Goal: Task Accomplishment & Management: Use online tool/utility

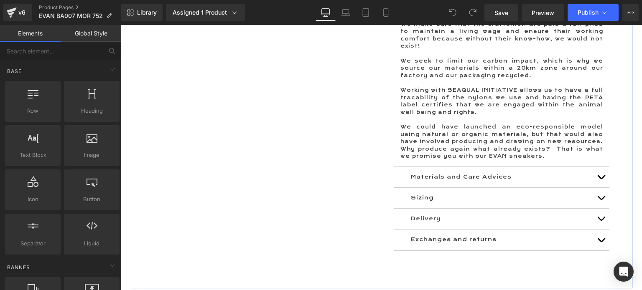
scroll to position [794, 0]
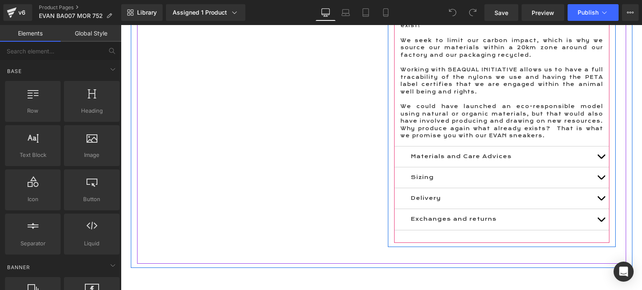
click at [593, 147] on button "button" at bounding box center [601, 157] width 17 height 20
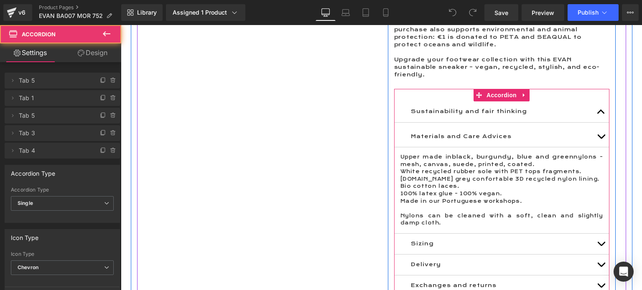
scroll to position [619, 0]
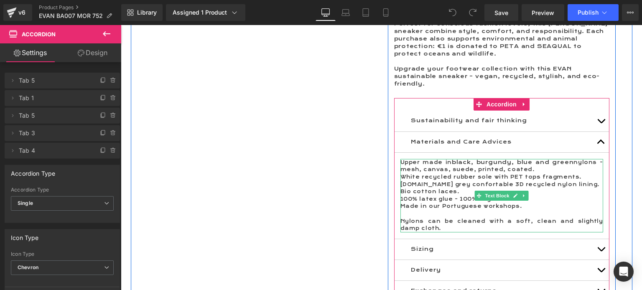
click at [459, 159] on span "black, burgundy, blue and green" at bounding box center [513, 162] width 122 height 7
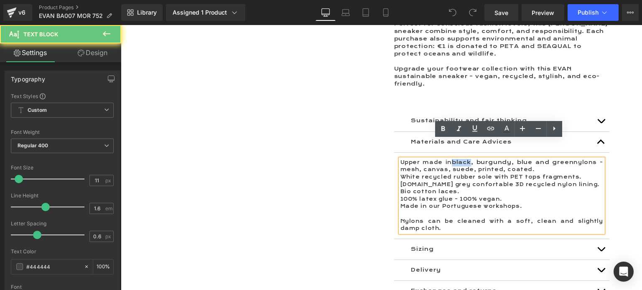
click at [459, 159] on span "black, burgundy, blue and green" at bounding box center [513, 162] width 122 height 7
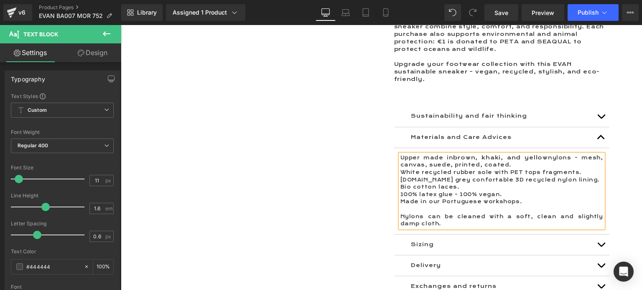
scroll to position [578, 0]
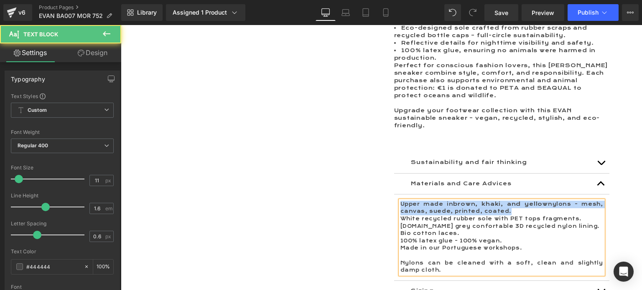
drag, startPoint x: 509, startPoint y: 193, endPoint x: 398, endPoint y: 182, distance: 110.9
click at [400, 201] on p "Upper made in brown, khaki, and yellow nylons - mesh, canvas, suede, printed, c…" at bounding box center [501, 208] width 203 height 15
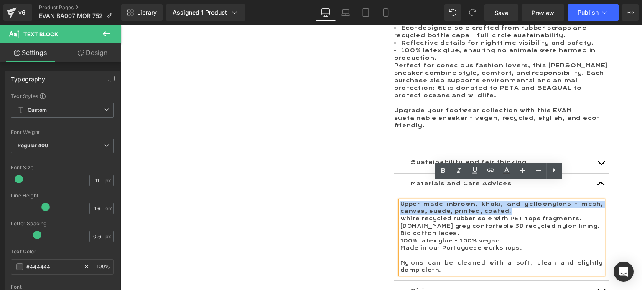
copy p "Upper made in brown, khaki, and yellow nylons - mesh, canvas, suede, printed, c…"
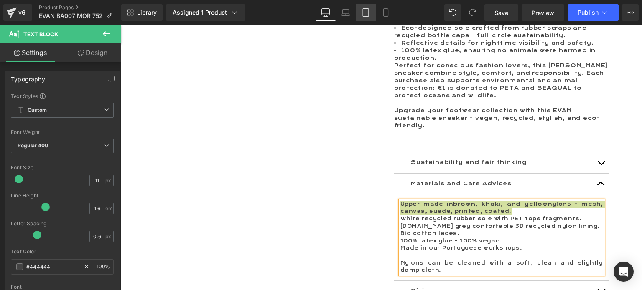
click at [368, 12] on icon at bounding box center [365, 12] width 8 height 8
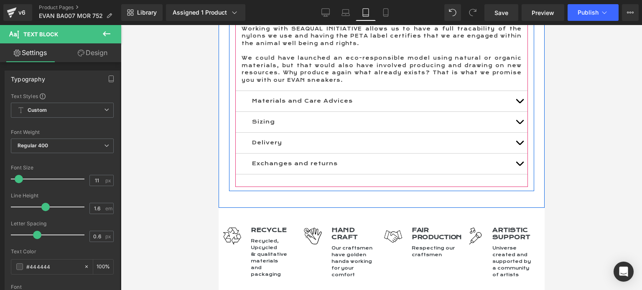
scroll to position [1045, 0]
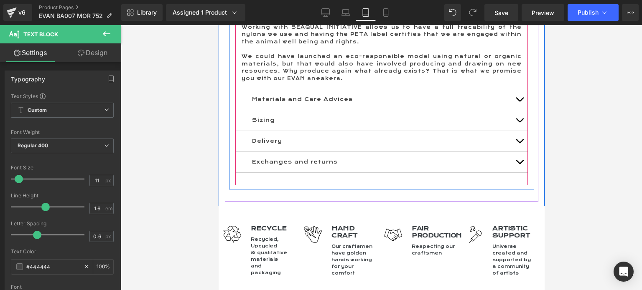
click at [517, 89] on button "button" at bounding box center [519, 99] width 17 height 20
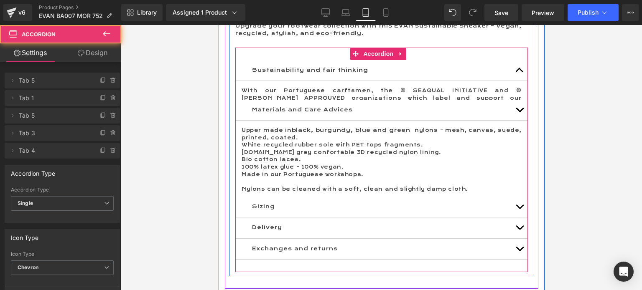
scroll to position [892, 0]
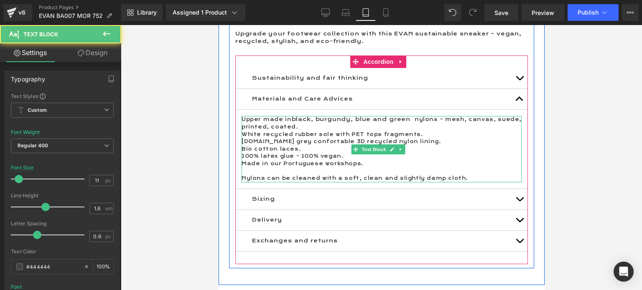
click at [295, 116] on p "Upper made in black, burgundy, blue and green nylons - mesh, canvas, suede, pri…" at bounding box center [381, 123] width 280 height 15
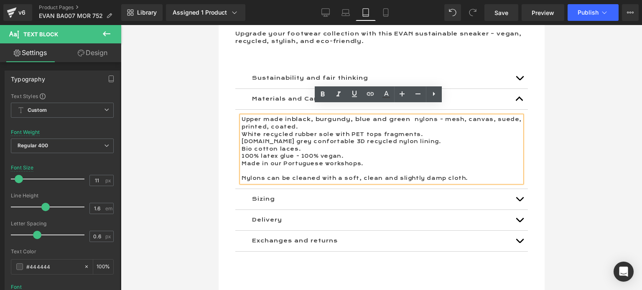
drag, startPoint x: 294, startPoint y: 115, endPoint x: 243, endPoint y: 107, distance: 52.1
click at [243, 116] on p "Upper made in black, burgundy, blue and green nylons - mesh, canvas, suede, pri…" at bounding box center [381, 123] width 280 height 15
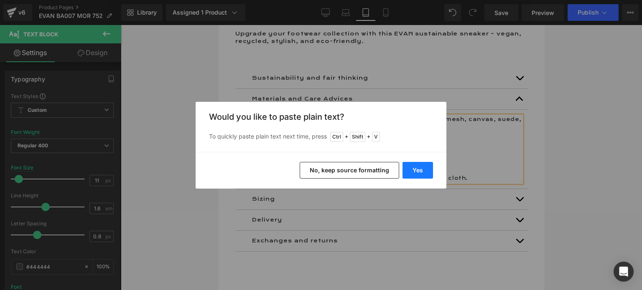
click at [413, 167] on button "Yes" at bounding box center [417, 170] width 31 height 17
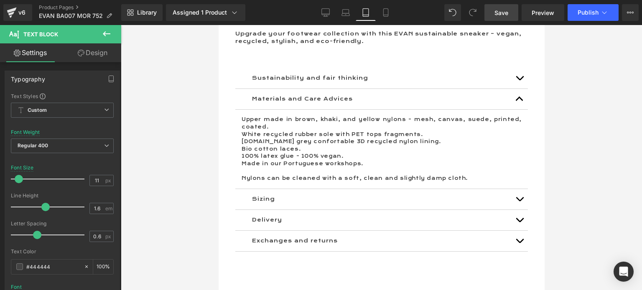
click at [506, 14] on span "Save" at bounding box center [501, 12] width 14 height 9
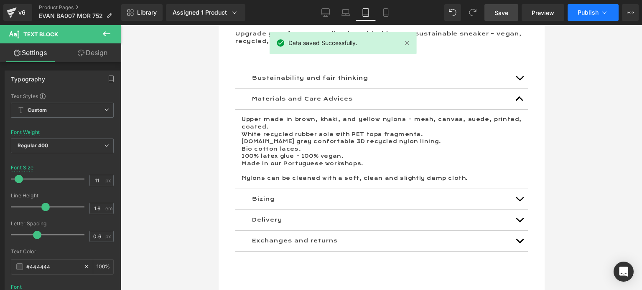
click at [581, 11] on span "Publish" at bounding box center [588, 12] width 21 height 7
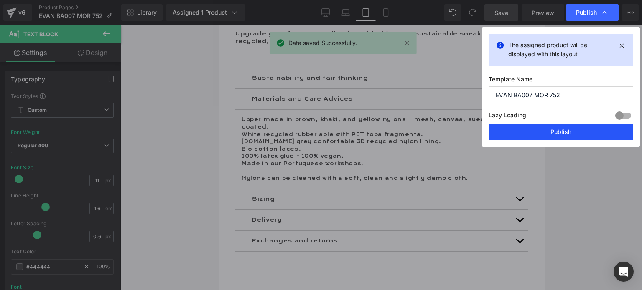
drag, startPoint x: 564, startPoint y: 128, endPoint x: 167, endPoint y: 94, distance: 398.5
click at [564, 128] on button "Publish" at bounding box center [561, 132] width 145 height 17
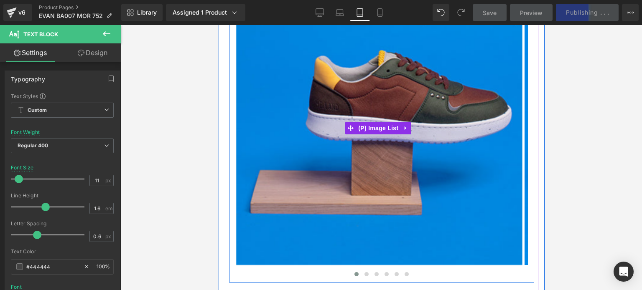
scroll to position [182, 0]
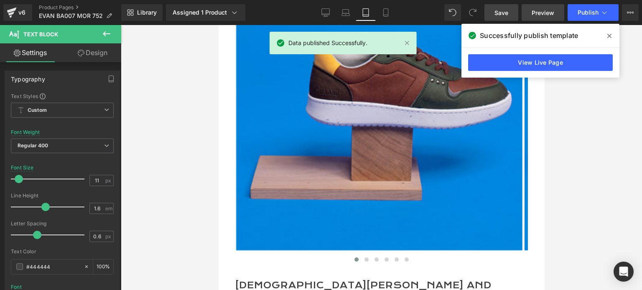
click at [546, 14] on span "Preview" at bounding box center [543, 12] width 23 height 9
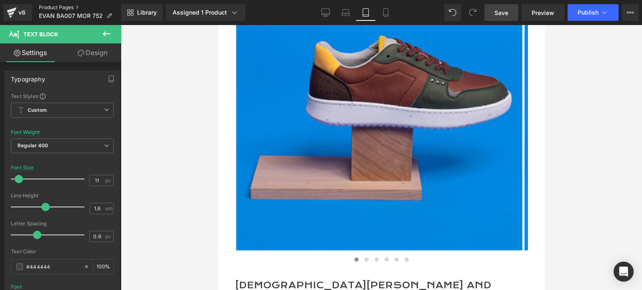
click at [53, 8] on link "Product Pages" at bounding box center [80, 7] width 82 height 7
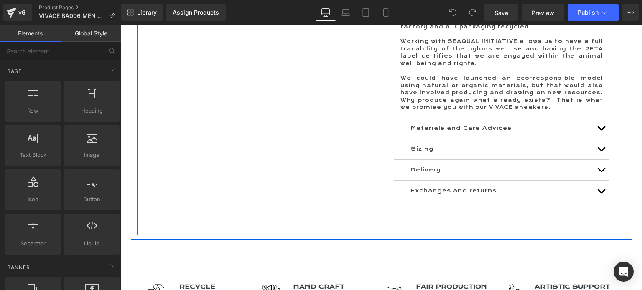
scroll to position [794, 0]
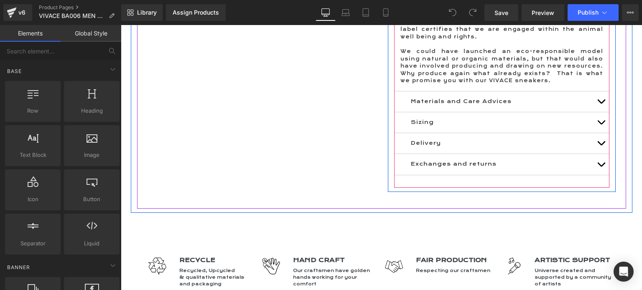
click at [601, 104] on span "button" at bounding box center [601, 104] width 0 height 0
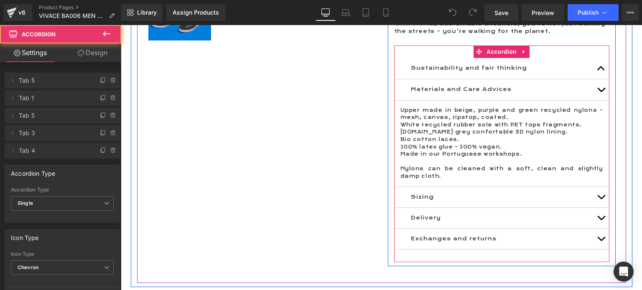
scroll to position [612, 0]
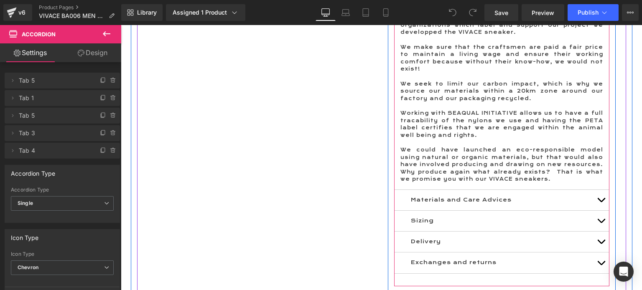
click at [601, 202] on span "button" at bounding box center [601, 202] width 0 height 0
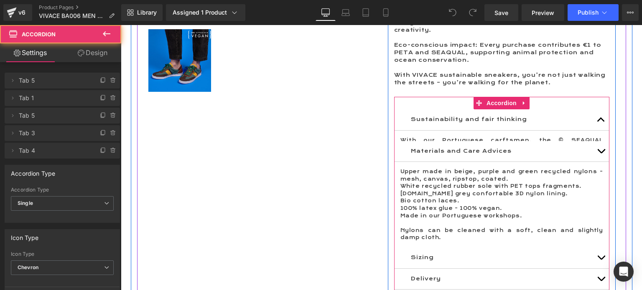
scroll to position [513, 0]
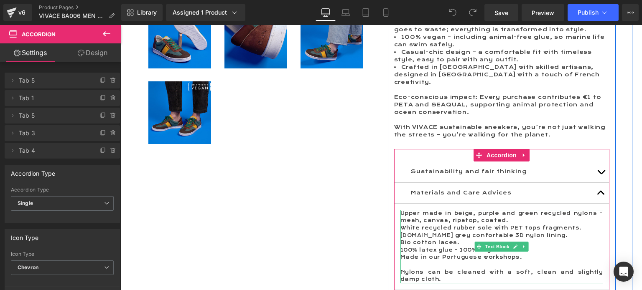
click at [454, 210] on p "Upper made in beige, purple and green recycled nylons - mesh, canvas, ripstop, …" at bounding box center [501, 217] width 203 height 15
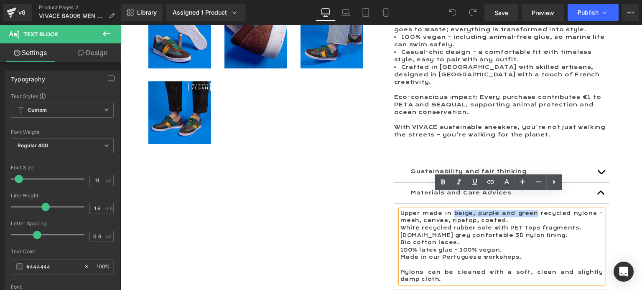
drag, startPoint x: 453, startPoint y: 196, endPoint x: 537, endPoint y: 199, distance: 84.1
click at [537, 210] on p "Upper made in beige, purple and green recycled nylons - mesh, canvas, ripstop, …" at bounding box center [501, 217] width 203 height 15
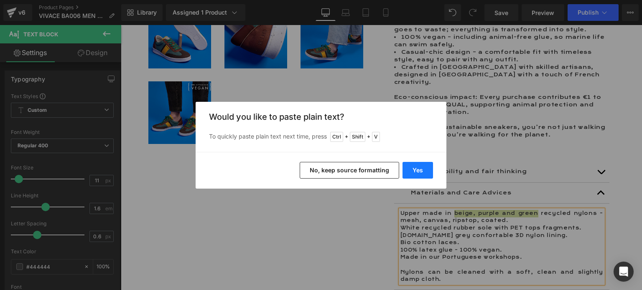
click at [408, 167] on button "Yes" at bounding box center [417, 170] width 31 height 17
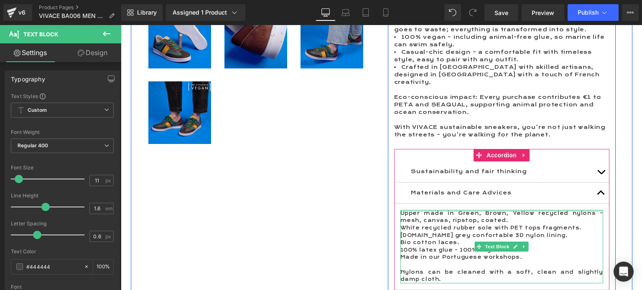
click at [451, 210] on div at bounding box center [501, 211] width 203 height 2
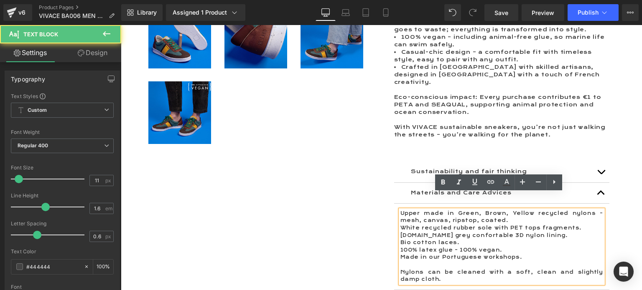
click at [451, 210] on p "Upper made in Green, Brown, Yellow recycled nylons - mesh, canvas, ripstop, coa…" at bounding box center [501, 217] width 203 height 15
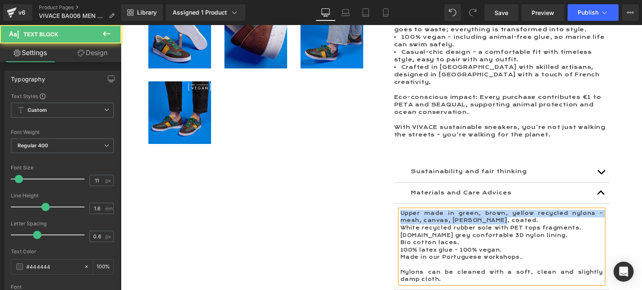
drag, startPoint x: 473, startPoint y: 204, endPoint x: 379, endPoint y: 191, distance: 94.5
click at [382, 191] on div "A sustainable vegan sneakers. Meet the VIVACE sneaker, the eco-friendly shoe th…" at bounding box center [502, 146] width 240 height 447
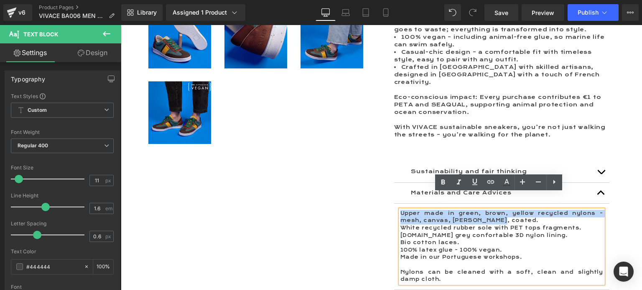
copy p "Upper made in green, brown, yellow recycled nylons - mesh, canvas, jean, coated."
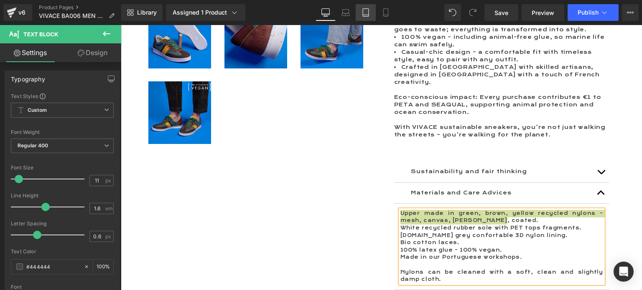
click at [366, 13] on icon at bounding box center [365, 12] width 8 height 8
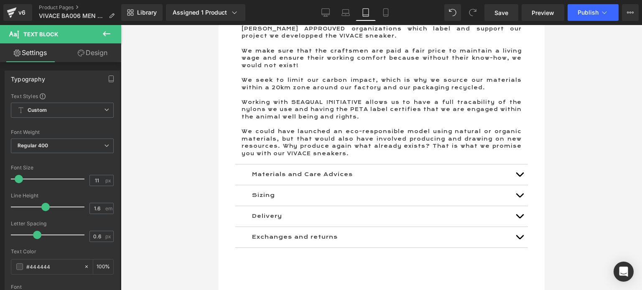
scroll to position [961, 0]
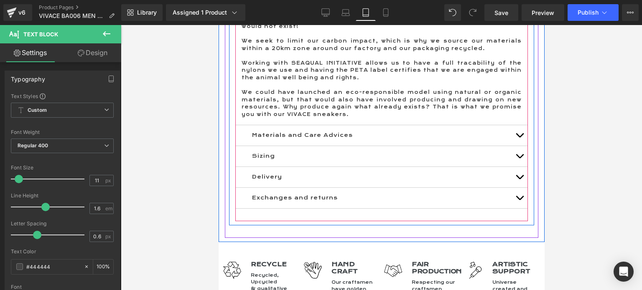
click at [511, 135] on button "button" at bounding box center [519, 135] width 17 height 20
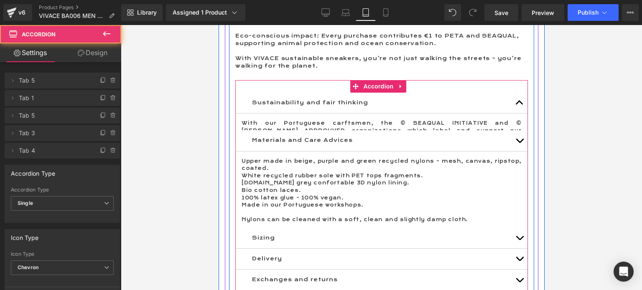
scroll to position [809, 0]
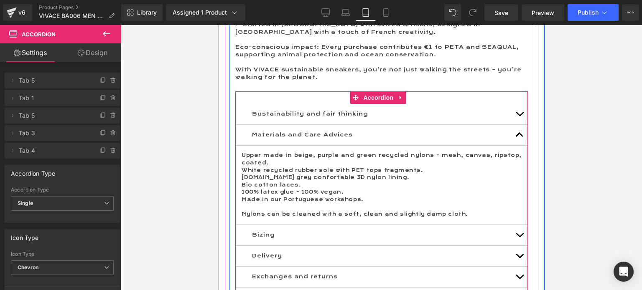
click at [270, 160] on p "Upper made in beige, purple and green recycled nylons - mesh, canvas, ripstop, …" at bounding box center [381, 159] width 280 height 15
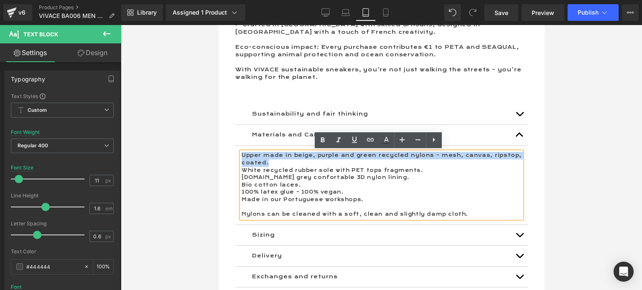
drag, startPoint x: 268, startPoint y: 162, endPoint x: 225, endPoint y: 157, distance: 43.0
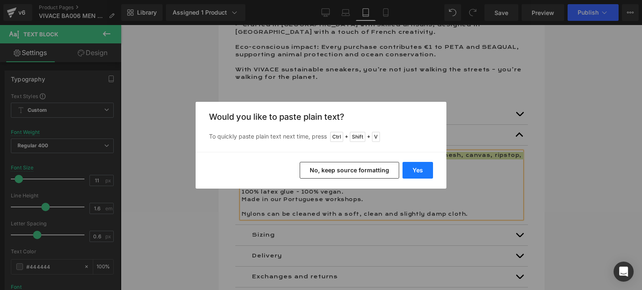
drag, startPoint x: 417, startPoint y: 169, endPoint x: 199, endPoint y: 145, distance: 218.7
click at [418, 169] on button "Yes" at bounding box center [417, 170] width 31 height 17
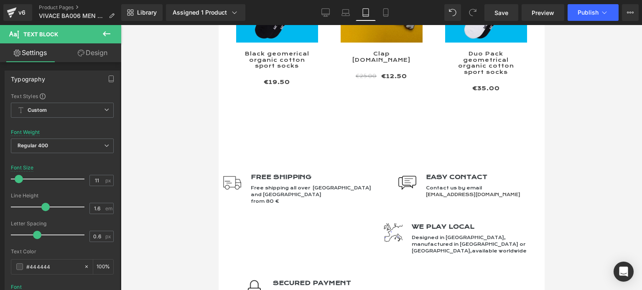
scroll to position [1895, 0]
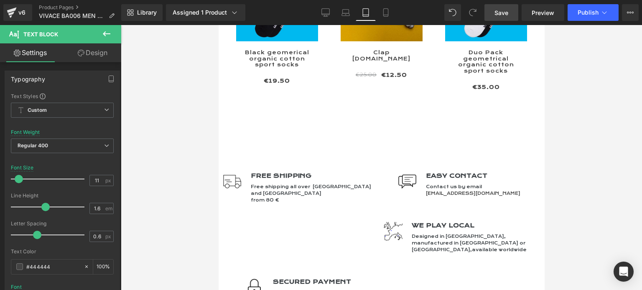
click at [503, 11] on span "Save" at bounding box center [501, 12] width 14 height 9
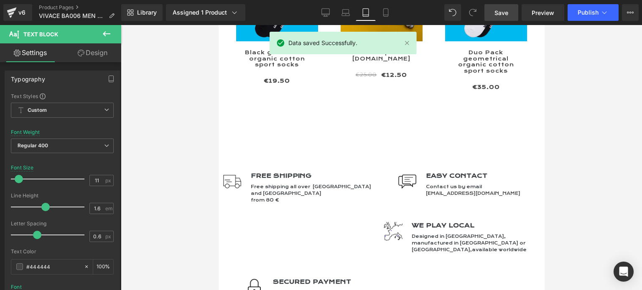
click at [316, 10] on div "Library Assigned 1 Product Product Preview VIVACE vegan and recycled sneaker in…" at bounding box center [381, 12] width 521 height 17
click at [323, 11] on icon at bounding box center [326, 12] width 8 height 6
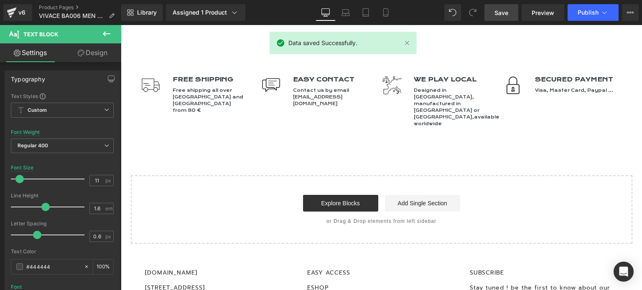
scroll to position [0, 0]
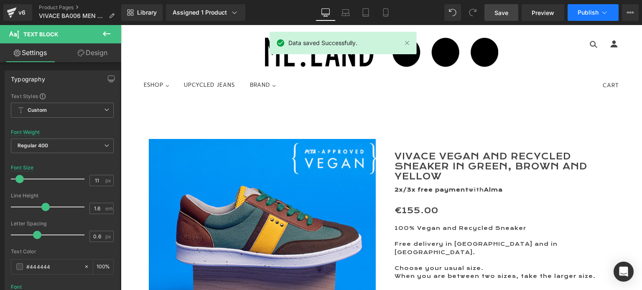
click at [588, 11] on span "Publish" at bounding box center [588, 12] width 21 height 7
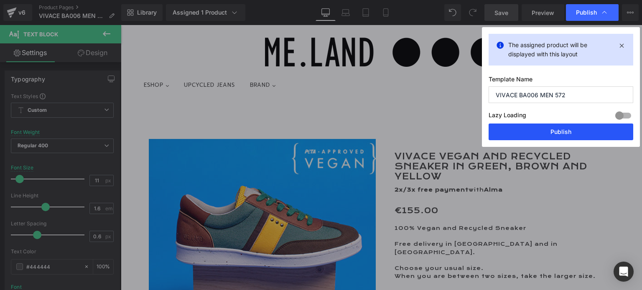
click at [555, 128] on button "Publish" at bounding box center [561, 132] width 145 height 17
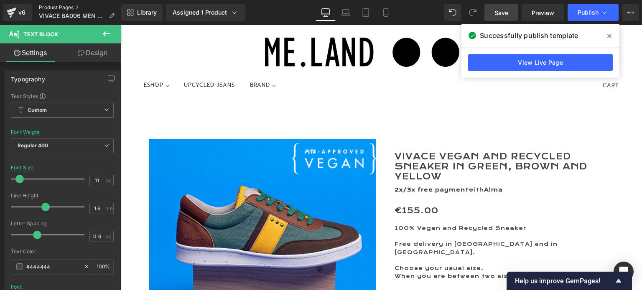
click at [52, 8] on link "Product Pages" at bounding box center [80, 7] width 82 height 7
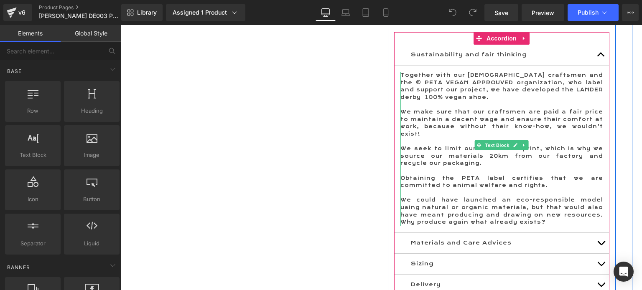
scroll to position [669, 0]
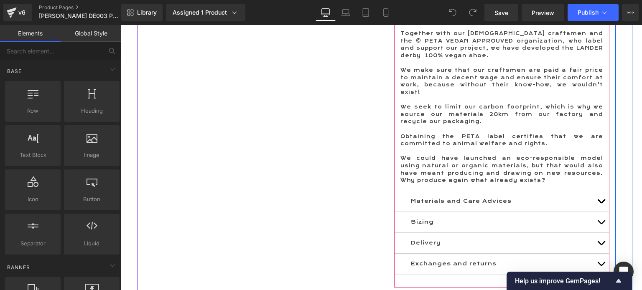
drag, startPoint x: 443, startPoint y: 176, endPoint x: 478, endPoint y: 172, distance: 35.3
click at [443, 191] on div "Materials and Care Advices Text Block" at bounding box center [501, 201] width 215 height 21
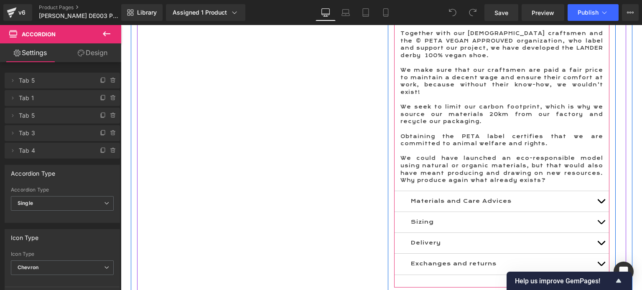
click at [599, 191] on button "button" at bounding box center [601, 201] width 17 height 20
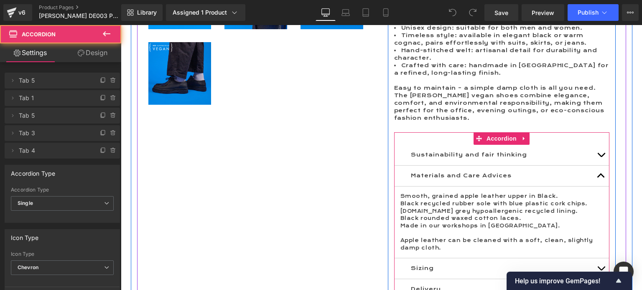
scroll to position [508, 0]
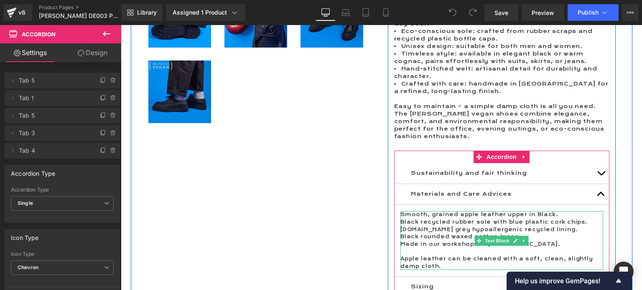
click at [439, 211] on p "Smooth, grained apple leather upper in Black." at bounding box center [501, 215] width 203 height 8
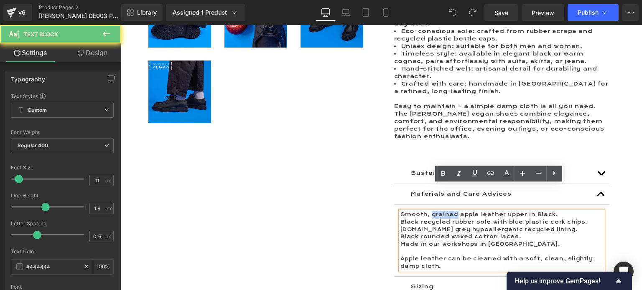
click at [440, 211] on p "Smooth, grained apple leather upper in Black." at bounding box center [501, 215] width 203 height 8
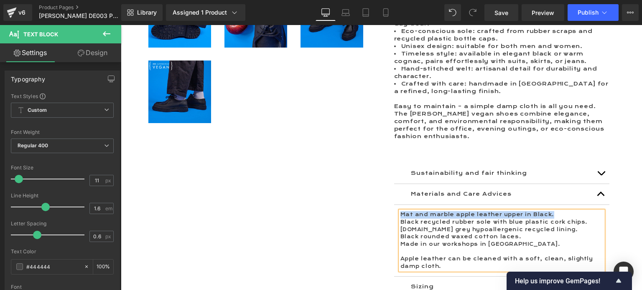
drag, startPoint x: 552, startPoint y: 188, endPoint x: 398, endPoint y: 189, distance: 153.8
click at [400, 211] on p "Mat and marble apple leather upper in Black." at bounding box center [501, 215] width 203 height 8
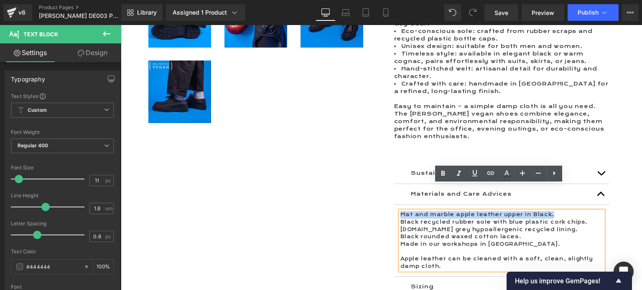
copy p "Mat and marble apple leather upper in Black."
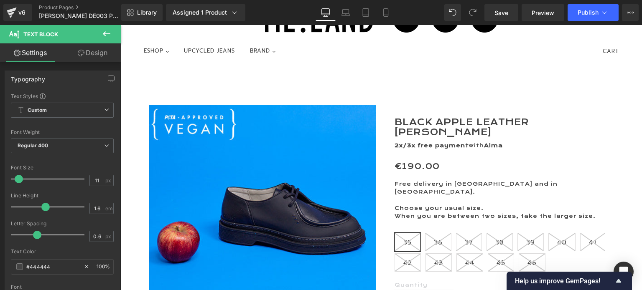
scroll to position [0, 0]
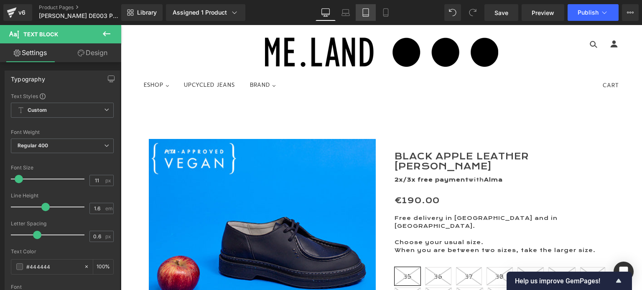
click at [367, 17] on link "Tablet" at bounding box center [366, 12] width 20 height 17
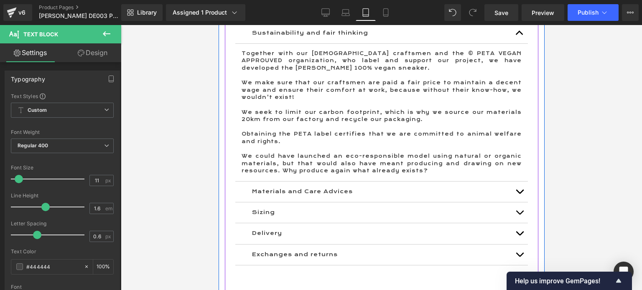
scroll to position [919, 0]
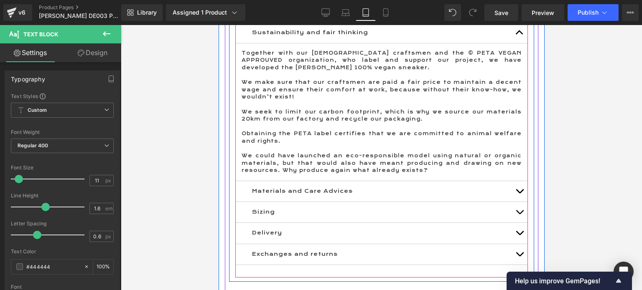
click at [511, 184] on button "button" at bounding box center [519, 191] width 17 height 20
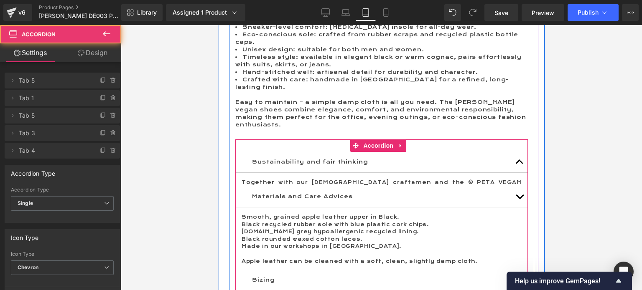
scroll to position [781, 0]
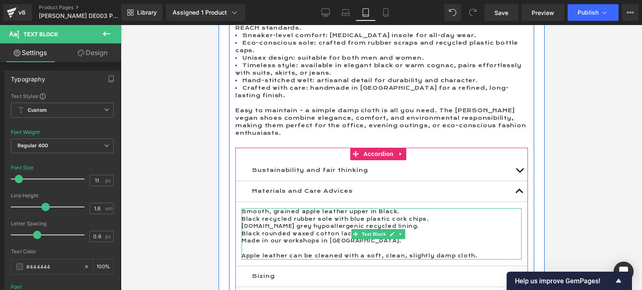
drag, startPoint x: 397, startPoint y: 203, endPoint x: 246, endPoint y: 202, distance: 150.4
click at [246, 209] on p "Smooth, grained apple leather upper in Black." at bounding box center [381, 213] width 280 height 8
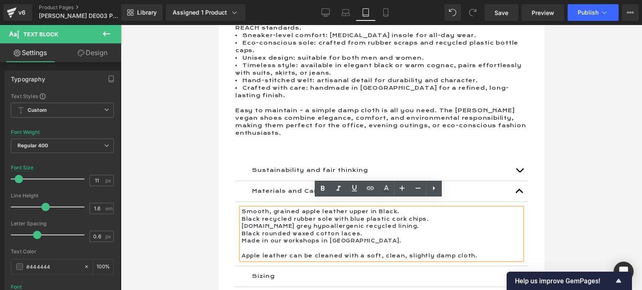
click at [242, 209] on p "Smooth, grained apple leather upper in Black." at bounding box center [381, 213] width 280 height 8
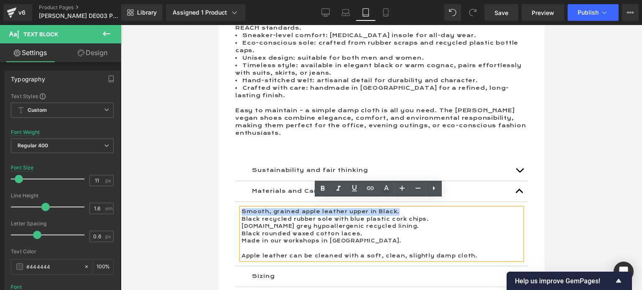
drag, startPoint x: 243, startPoint y: 204, endPoint x: 397, endPoint y: 204, distance: 153.8
click at [397, 209] on p "Smooth, grained apple leather upper in Black." at bounding box center [381, 213] width 280 height 8
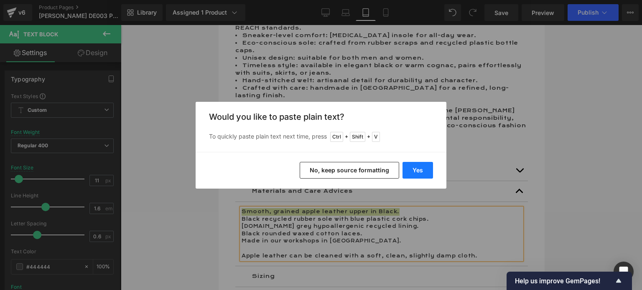
drag, startPoint x: 413, startPoint y: 168, endPoint x: 195, endPoint y: 144, distance: 219.1
click at [413, 168] on button "Yes" at bounding box center [417, 170] width 31 height 17
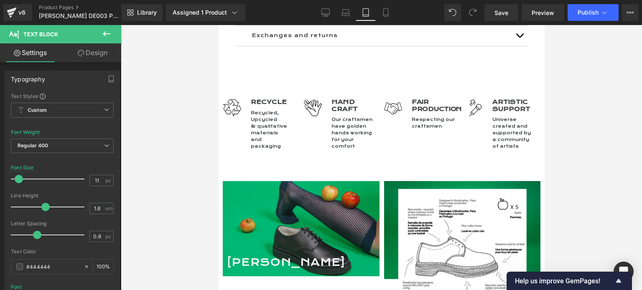
scroll to position [1116, 0]
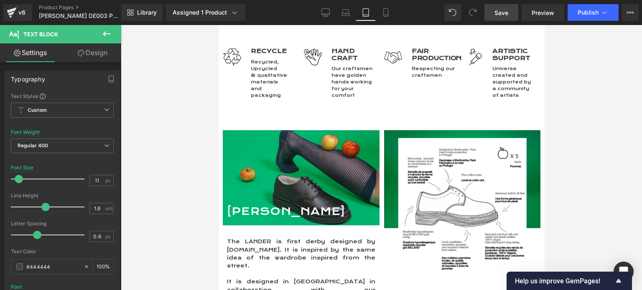
click at [503, 9] on span "Save" at bounding box center [501, 12] width 14 height 9
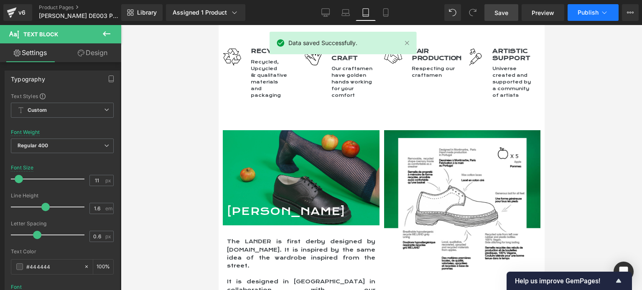
click at [582, 11] on span "Publish" at bounding box center [588, 12] width 21 height 7
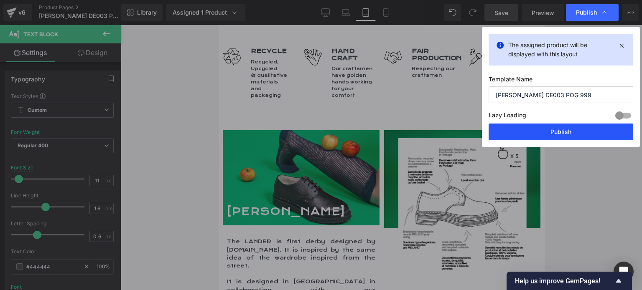
click at [555, 127] on button "Publish" at bounding box center [561, 132] width 145 height 17
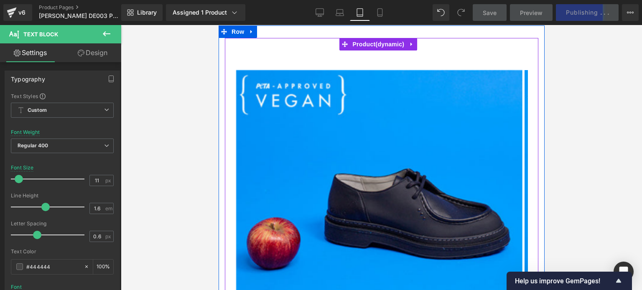
scroll to position [0, 0]
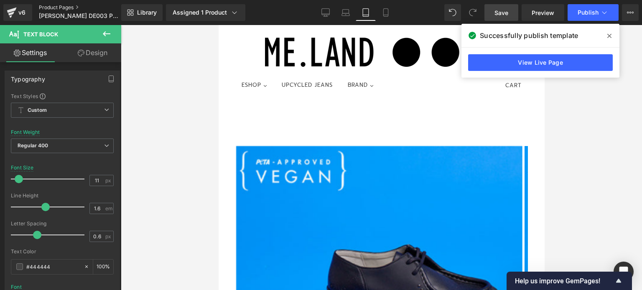
click at [55, 5] on link "Product Pages" at bounding box center [87, 7] width 96 height 7
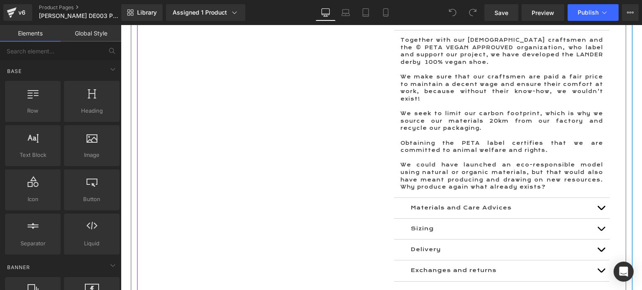
scroll to position [669, 0]
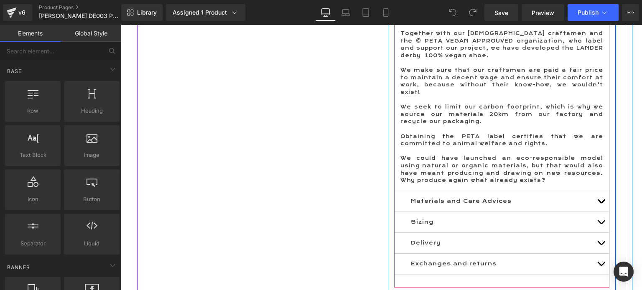
click at [593, 191] on button "button" at bounding box center [601, 201] width 17 height 20
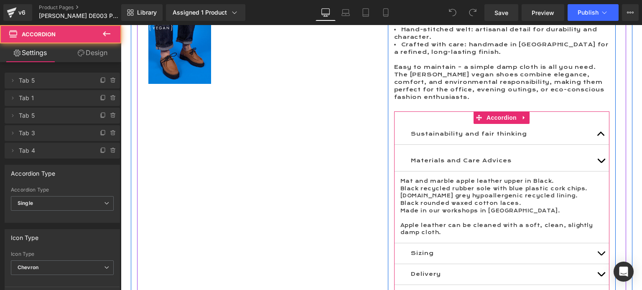
scroll to position [508, 0]
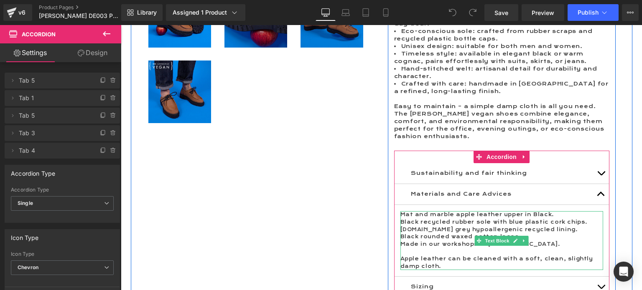
click at [525, 211] on p "Mat and marble apple leather upper in Black." at bounding box center [501, 215] width 203 height 8
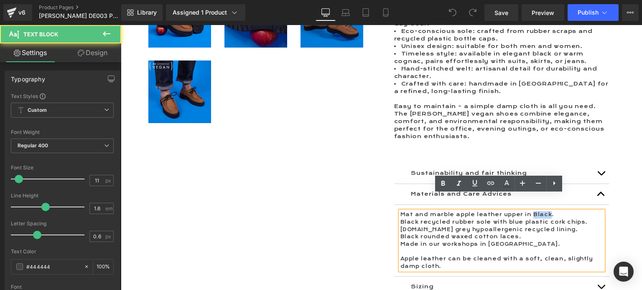
click at [525, 211] on p "Mat and marble apple leather upper in Black." at bounding box center [501, 215] width 203 height 8
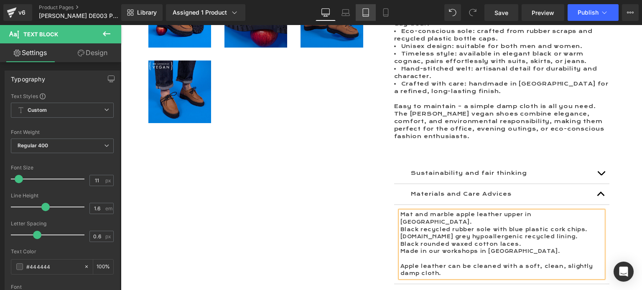
click at [366, 17] on link "Tablet" at bounding box center [366, 12] width 20 height 17
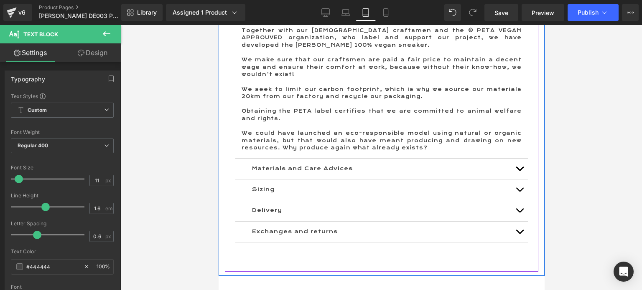
scroll to position [961, 0]
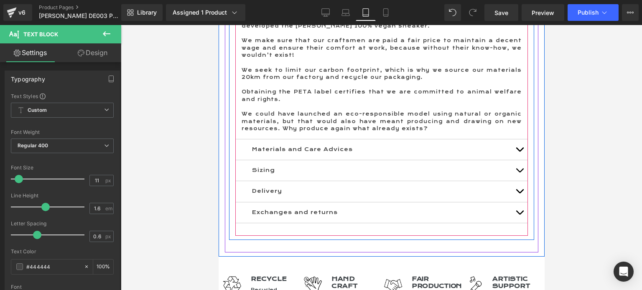
click at [511, 140] on button "button" at bounding box center [519, 150] width 17 height 20
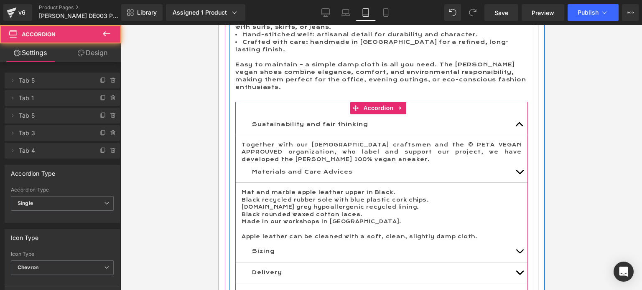
scroll to position [823, 0]
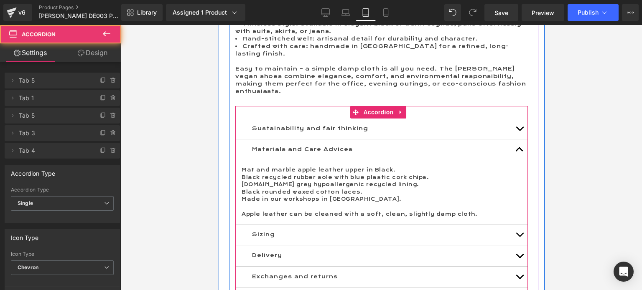
click at [374, 167] on p "Mat and marble apple leather upper in Black." at bounding box center [381, 171] width 280 height 8
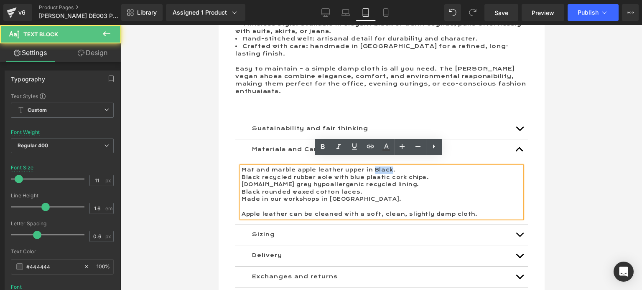
click at [374, 167] on p "Mat and marble apple leather upper in Black." at bounding box center [381, 171] width 280 height 8
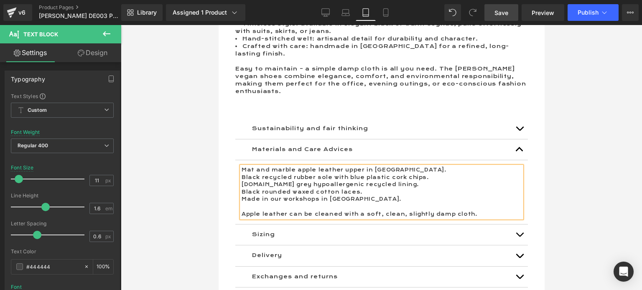
click at [504, 12] on span "Save" at bounding box center [501, 12] width 14 height 9
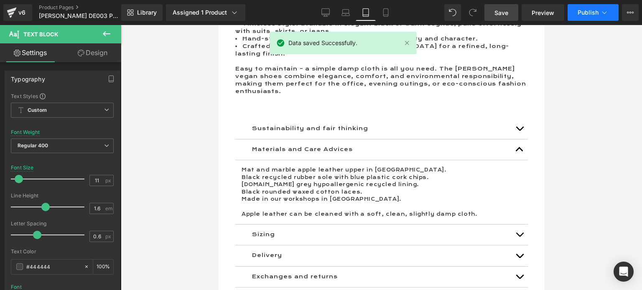
click at [587, 10] on span "Publish" at bounding box center [588, 12] width 21 height 7
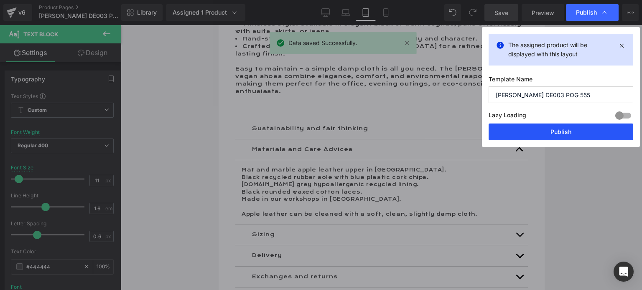
click at [553, 136] on button "Publish" at bounding box center [561, 132] width 145 height 17
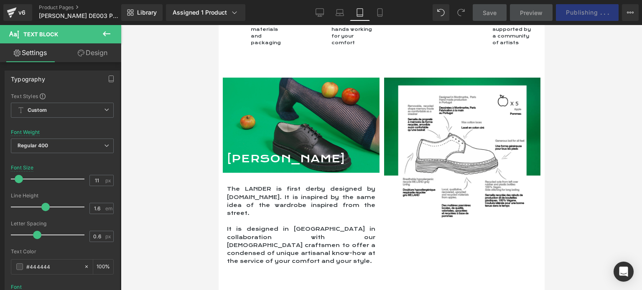
scroll to position [1158, 0]
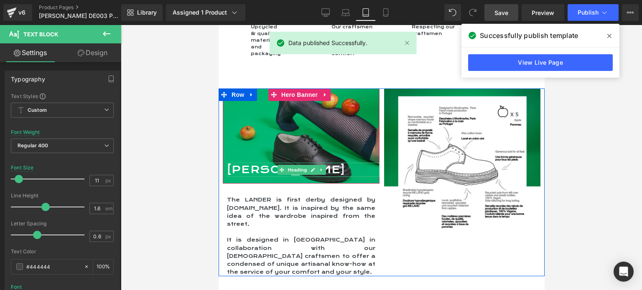
drag, startPoint x: 255, startPoint y: 162, endPoint x: 260, endPoint y: 162, distance: 5.0
click at [255, 163] on h2 "[PERSON_NAME]" at bounding box center [303, 170] width 153 height 14
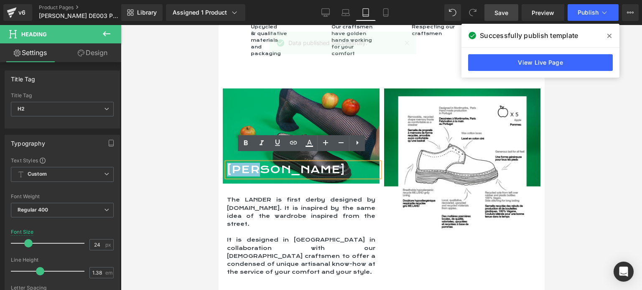
drag, startPoint x: 265, startPoint y: 158, endPoint x: 229, endPoint y: 161, distance: 36.1
click at [229, 163] on h2 "[PERSON_NAME]" at bounding box center [303, 170] width 153 height 14
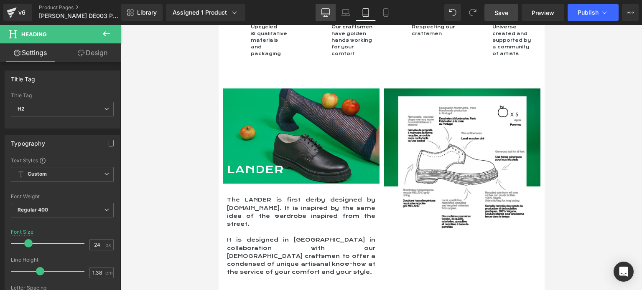
click at [322, 13] on link "Desktop" at bounding box center [326, 12] width 20 height 17
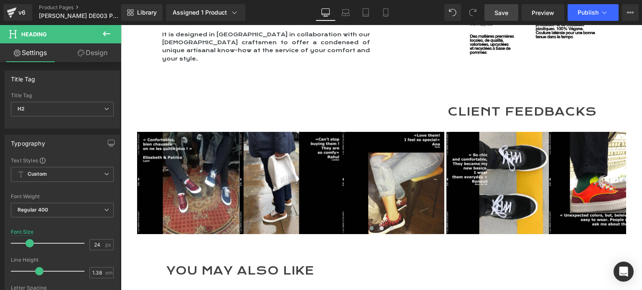
scroll to position [949, 0]
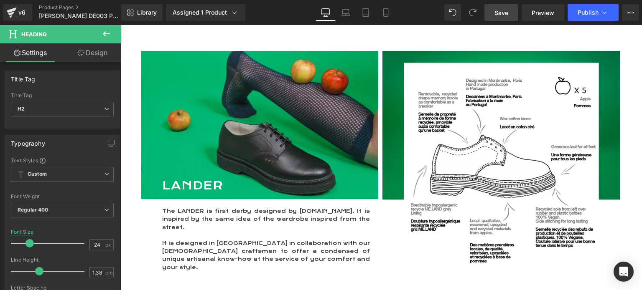
click at [500, 11] on span "Save" at bounding box center [501, 12] width 14 height 9
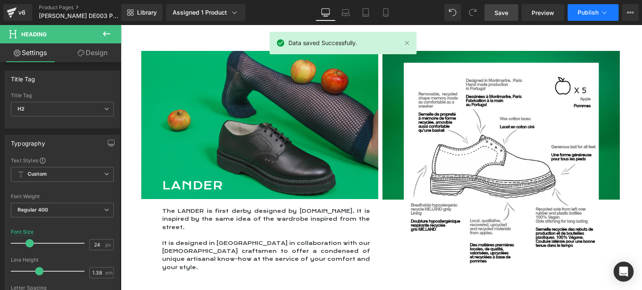
click at [584, 11] on span "Publish" at bounding box center [588, 12] width 21 height 7
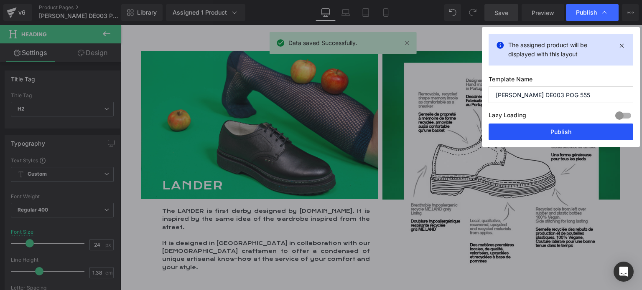
click at [562, 125] on button "Publish" at bounding box center [561, 132] width 145 height 17
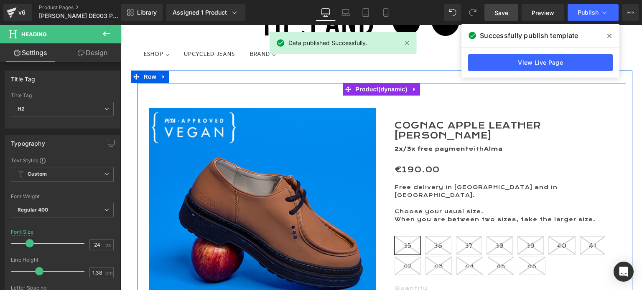
scroll to position [0, 0]
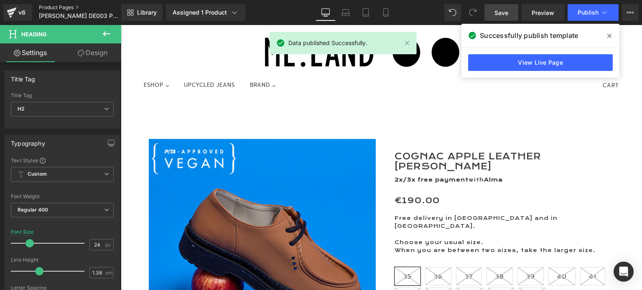
click at [55, 8] on link "Product Pages" at bounding box center [87, 7] width 96 height 7
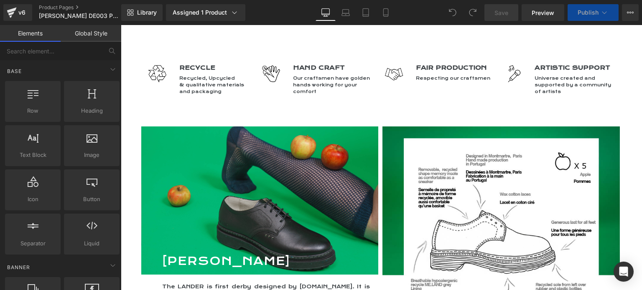
scroll to position [1003, 0]
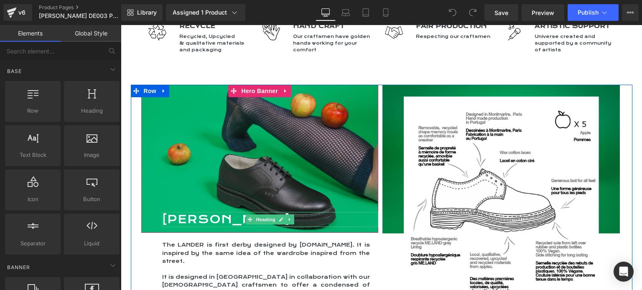
click at [200, 212] on h2 "[PERSON_NAME]" at bounding box center [270, 219] width 216 height 15
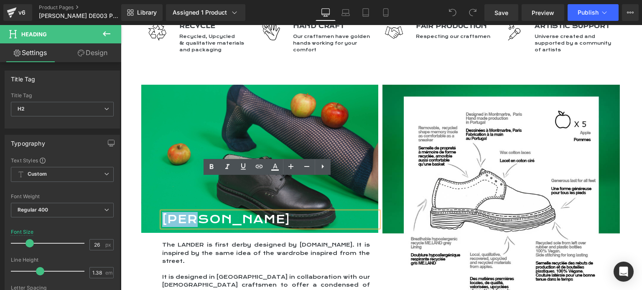
drag, startPoint x: 200, startPoint y: 183, endPoint x: 150, endPoint y: 183, distance: 50.6
click at [150, 212] on span "MEAKER Heading" at bounding box center [259, 222] width 237 height 21
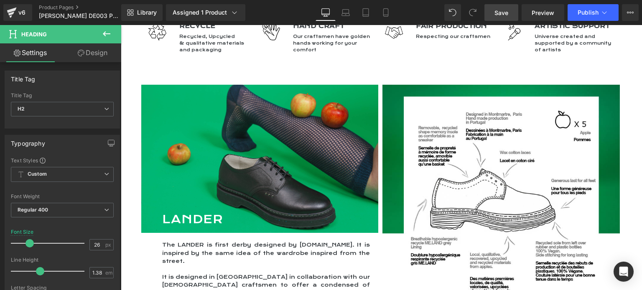
click at [504, 12] on span "Save" at bounding box center [501, 12] width 14 height 9
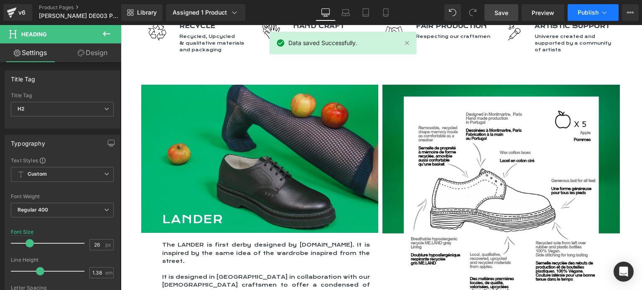
click at [588, 12] on span "Publish" at bounding box center [588, 12] width 21 height 7
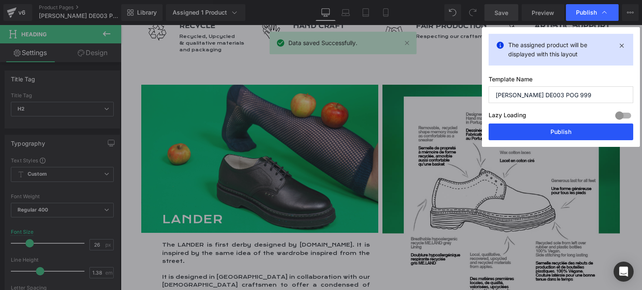
click at [570, 133] on button "Publish" at bounding box center [561, 132] width 145 height 17
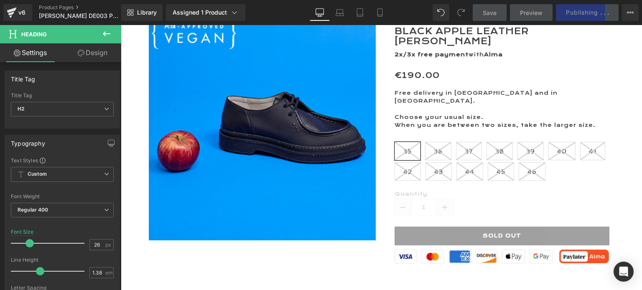
scroll to position [0, 0]
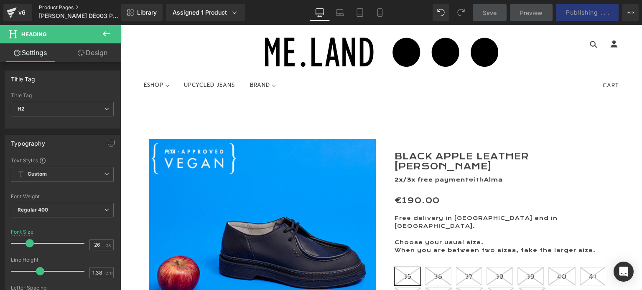
click at [55, 7] on link "Product Pages" at bounding box center [87, 7] width 96 height 7
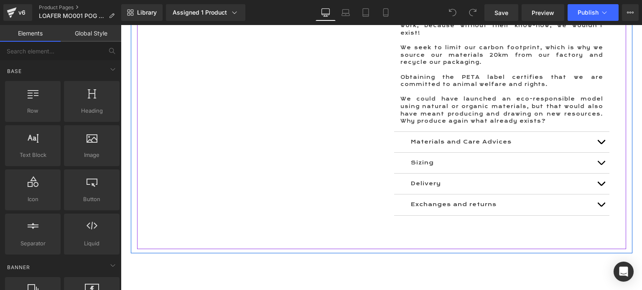
scroll to position [710, 0]
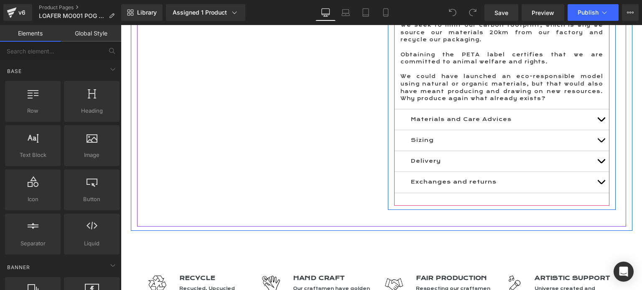
click at [599, 109] on button "button" at bounding box center [601, 119] width 17 height 20
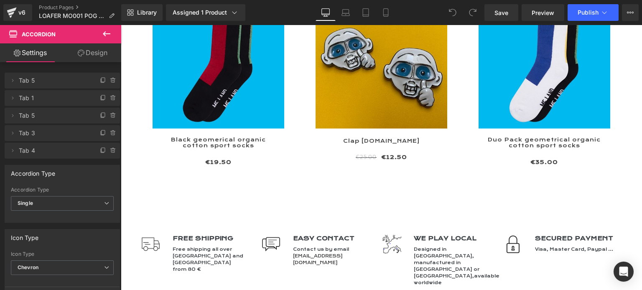
scroll to position [1804, 0]
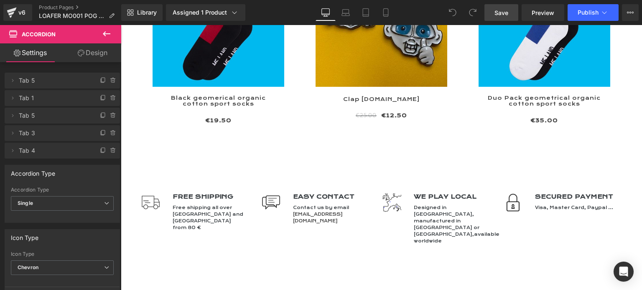
click at [493, 11] on link "Save" at bounding box center [501, 12] width 34 height 17
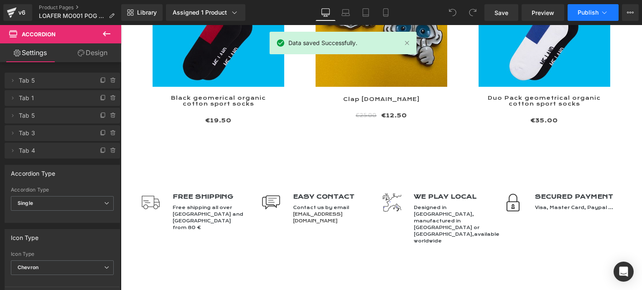
click at [577, 10] on button "Publish" at bounding box center [593, 12] width 51 height 17
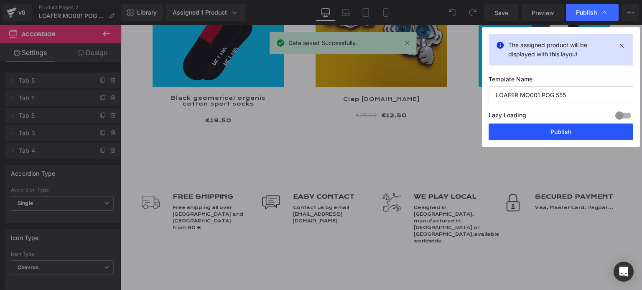
click at [560, 126] on button "Publish" at bounding box center [561, 132] width 145 height 17
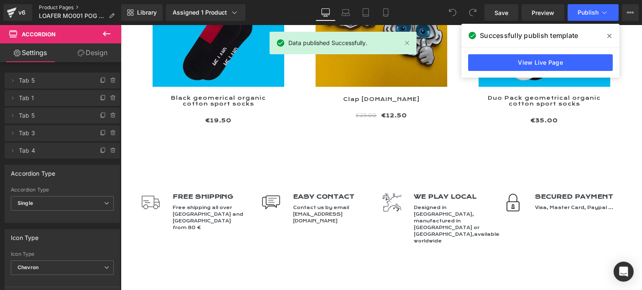
click at [54, 6] on link "Product Pages" at bounding box center [80, 7] width 82 height 7
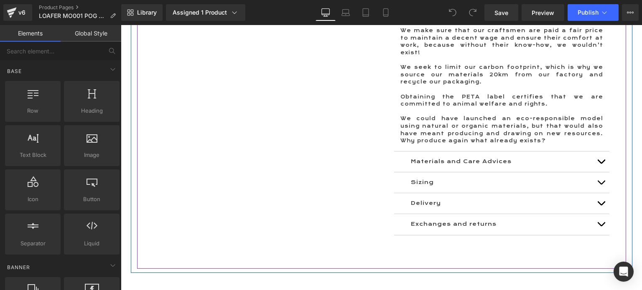
scroll to position [669, 0]
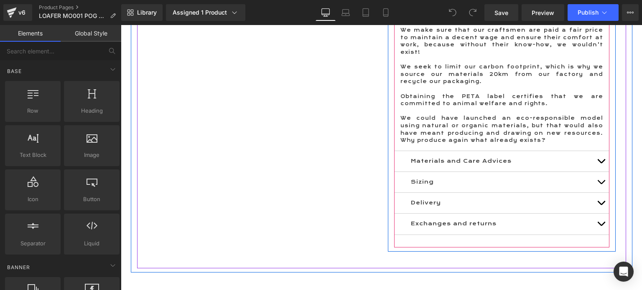
click at [601, 163] on span "button" at bounding box center [601, 163] width 0 height 0
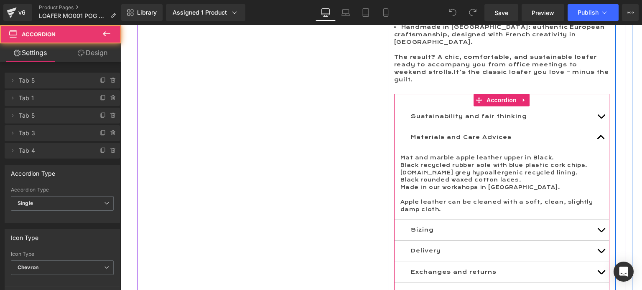
scroll to position [508, 0]
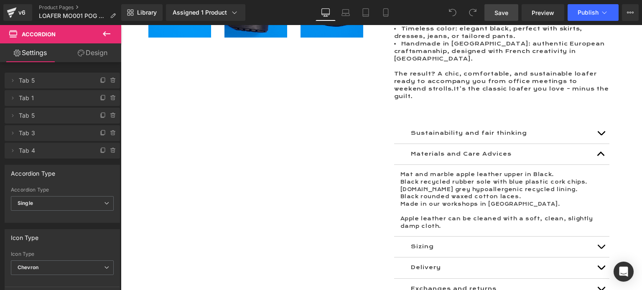
click at [500, 14] on span "Save" at bounding box center [501, 12] width 14 height 9
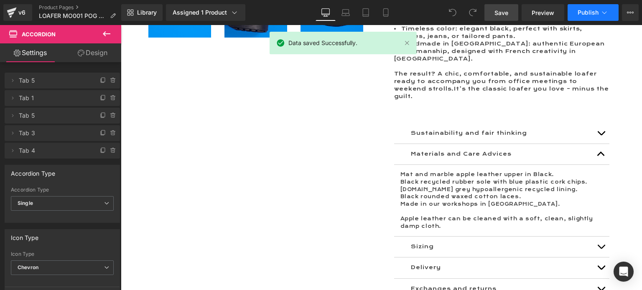
click at [578, 10] on span "Publish" at bounding box center [588, 12] width 21 height 7
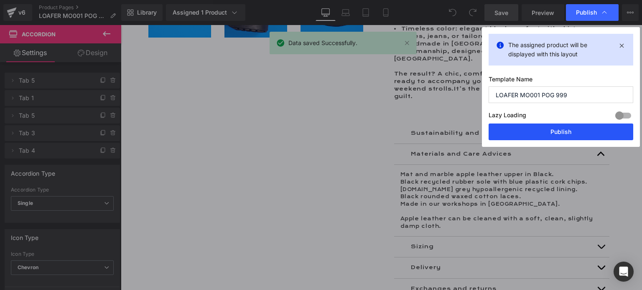
click at [554, 132] on button "Publish" at bounding box center [561, 132] width 145 height 17
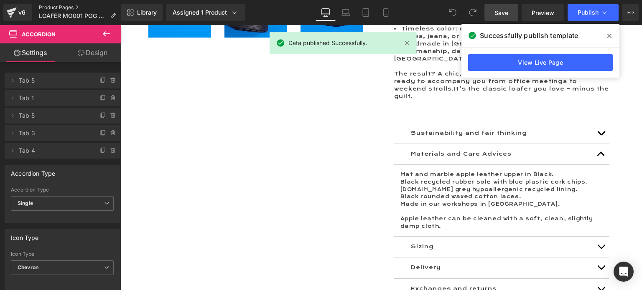
click at [55, 6] on link "Product Pages" at bounding box center [81, 7] width 84 height 7
